Goal: Transaction & Acquisition: Obtain resource

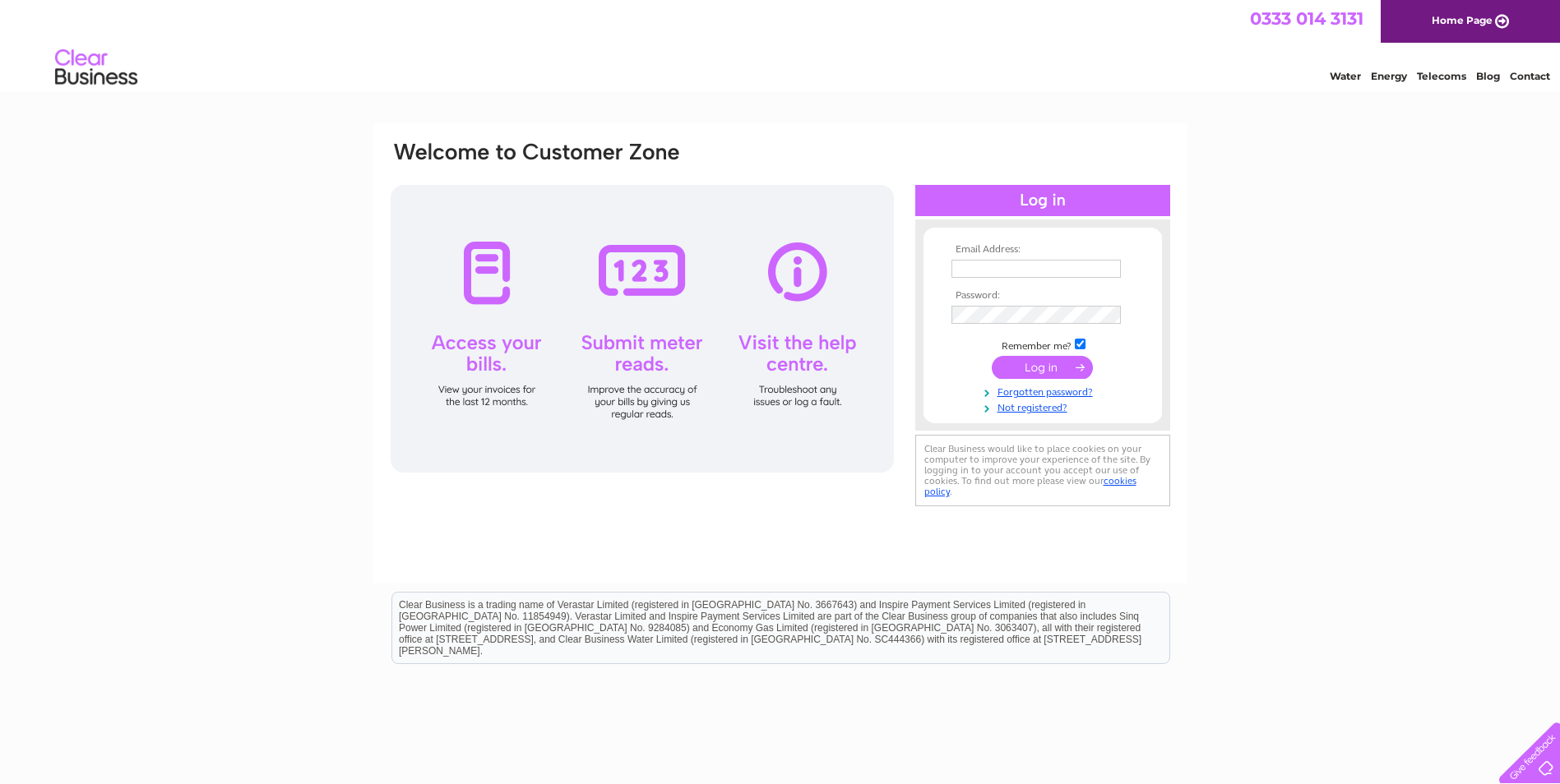
type input "elizabeth.haye@bredburydental.co.uk"
click at [1041, 370] on input "submit" at bounding box center [1043, 368] width 102 height 23
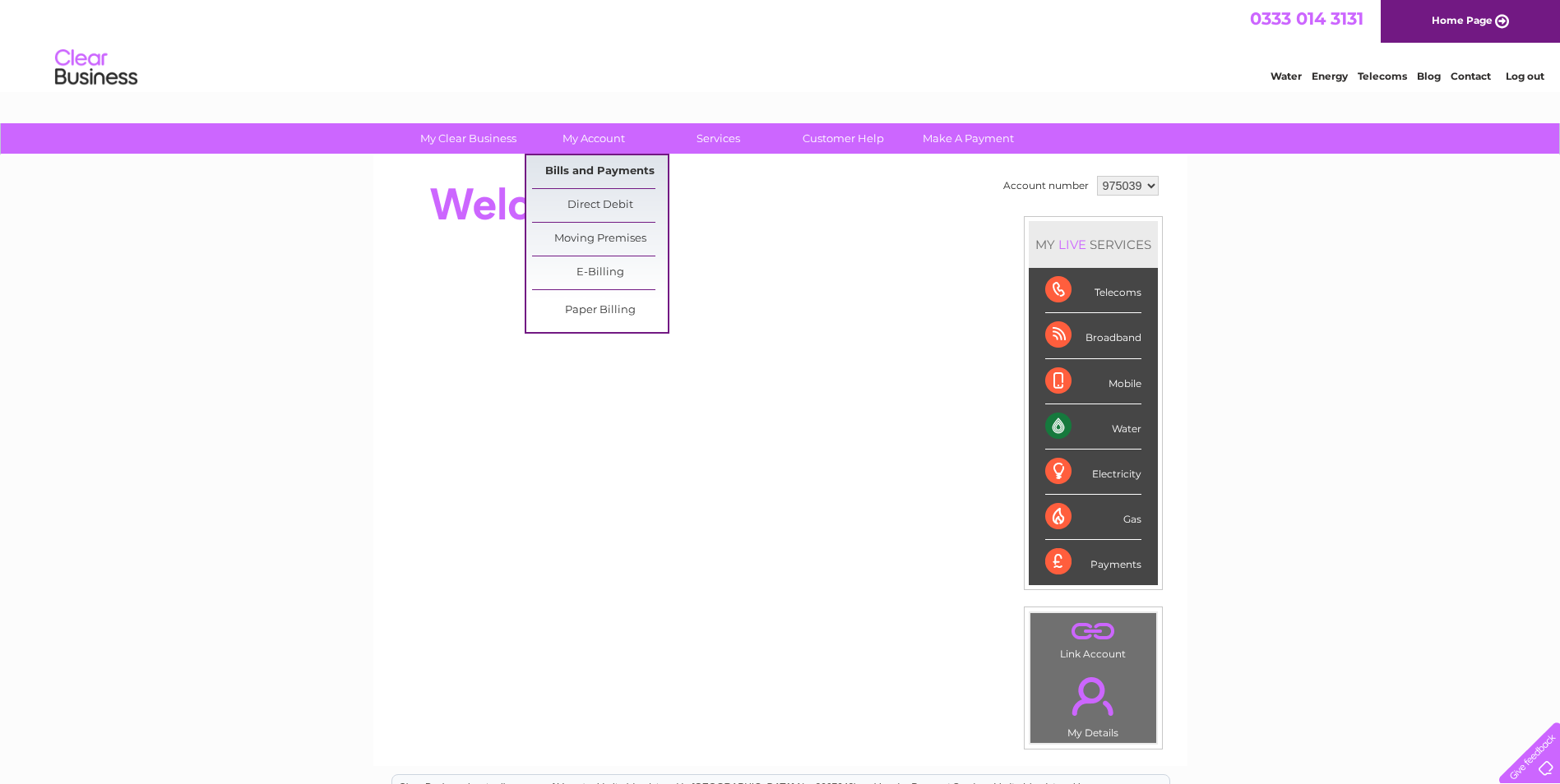
click at [596, 178] on link "Bills and Payments" at bounding box center [599, 172] width 135 height 33
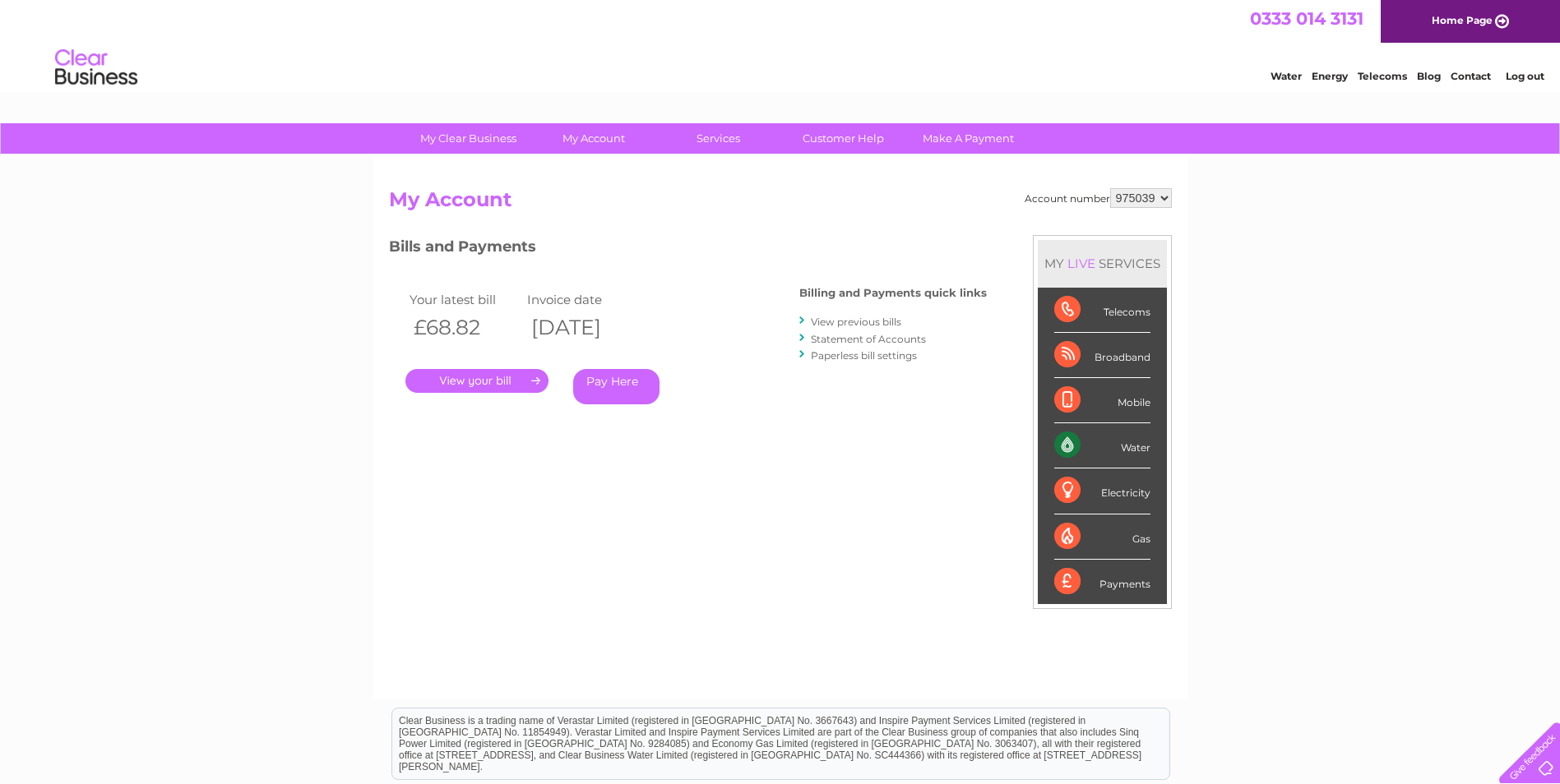
click at [825, 320] on link "View previous bills" at bounding box center [856, 322] width 91 height 12
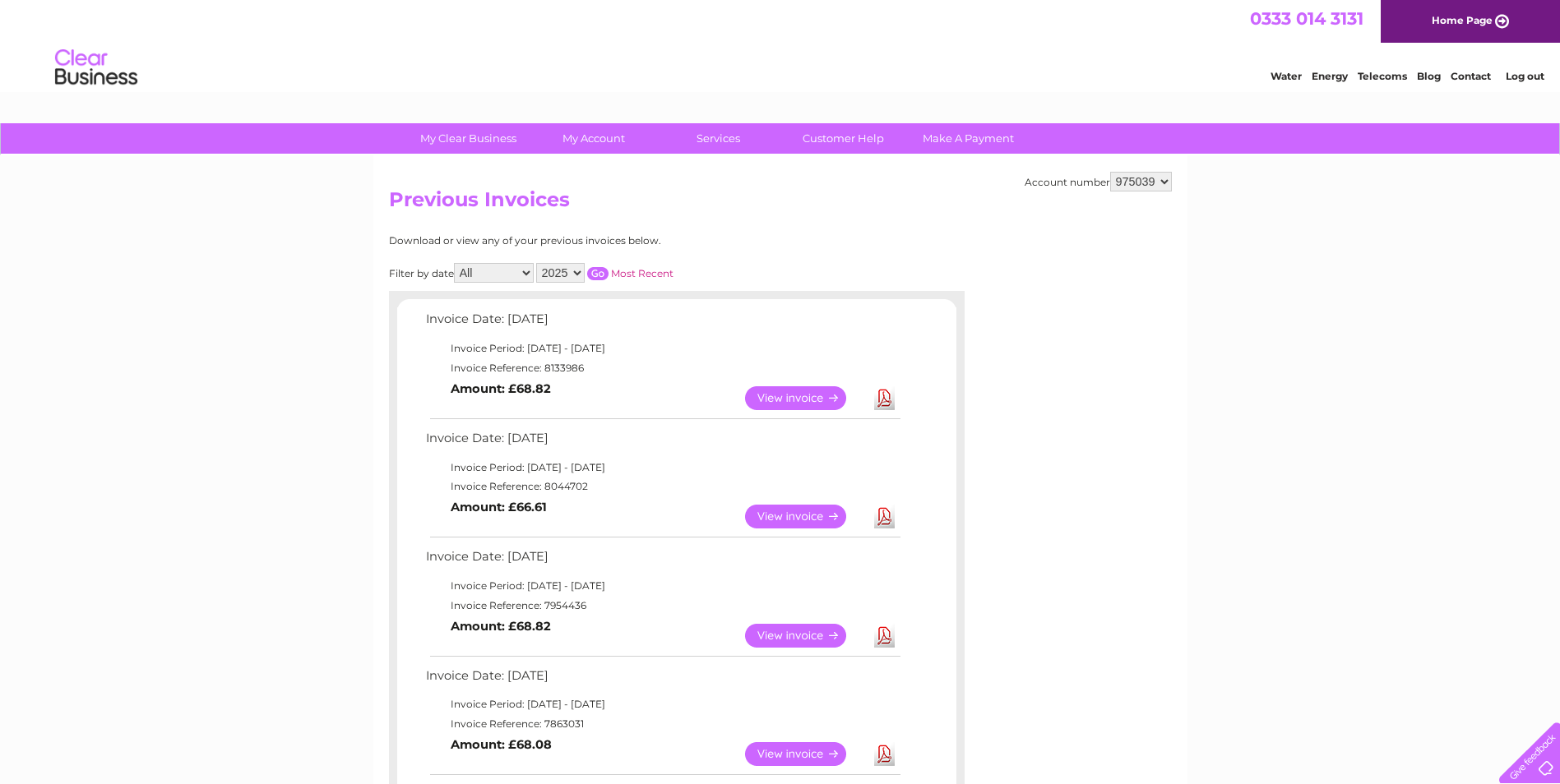
click at [890, 395] on link "Download" at bounding box center [884, 398] width 20 height 24
